Goal: Task Accomplishment & Management: Use online tool/utility

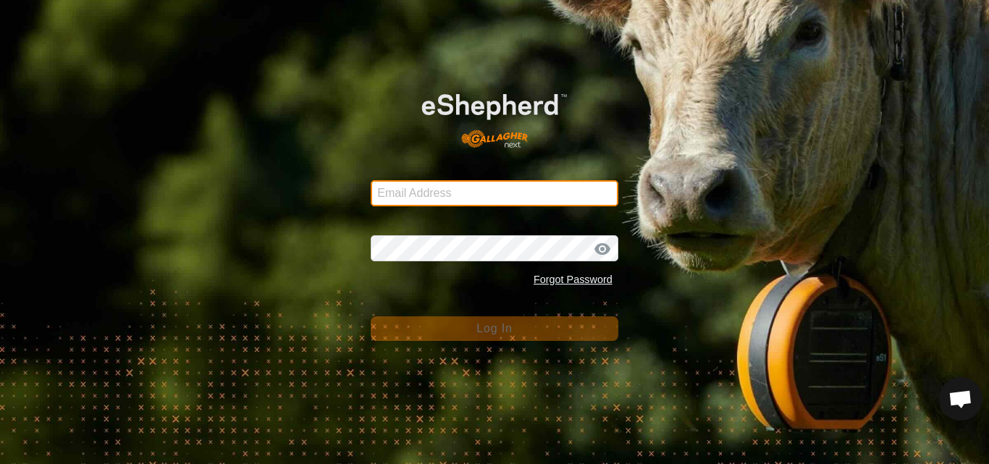
click at [492, 187] on input "Email Address" at bounding box center [495, 193] width 248 height 26
type input "[PERSON_NAME][EMAIL_ADDRESS][DOMAIN_NAME]"
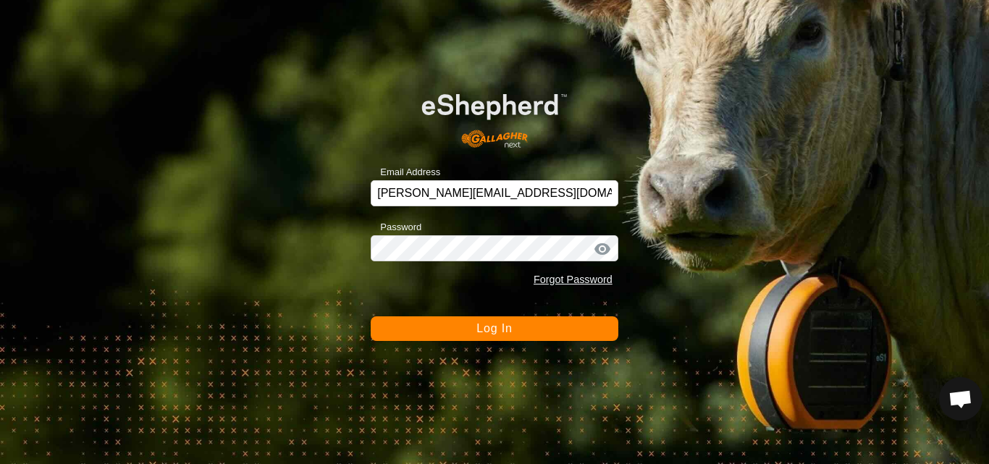
click at [483, 329] on span "Log In" at bounding box center [493, 328] width 35 height 12
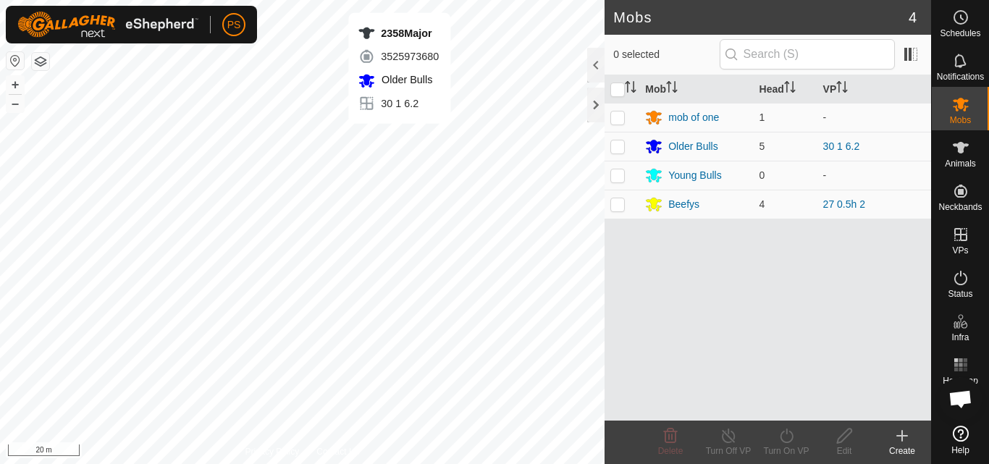
click at [400, 138] on div "PS Schedules Notifications Mobs Animals Neckbands VPs Status Infra Heatmap Help…" at bounding box center [494, 232] width 989 height 464
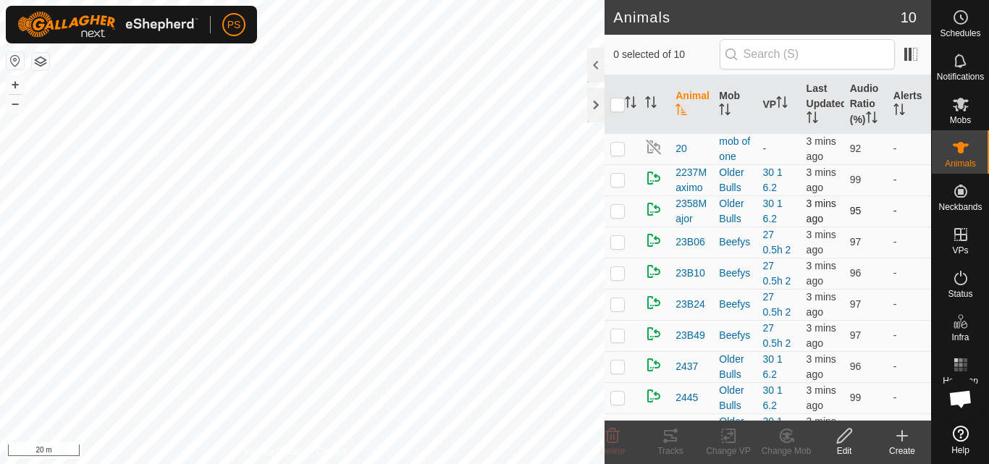
click at [619, 216] on p-checkbox at bounding box center [617, 211] width 14 height 12
checkbox input "true"
click at [671, 437] on icon at bounding box center [670, 436] width 13 height 12
